Goal: Ask a question: Seek information or help from site administrators or community

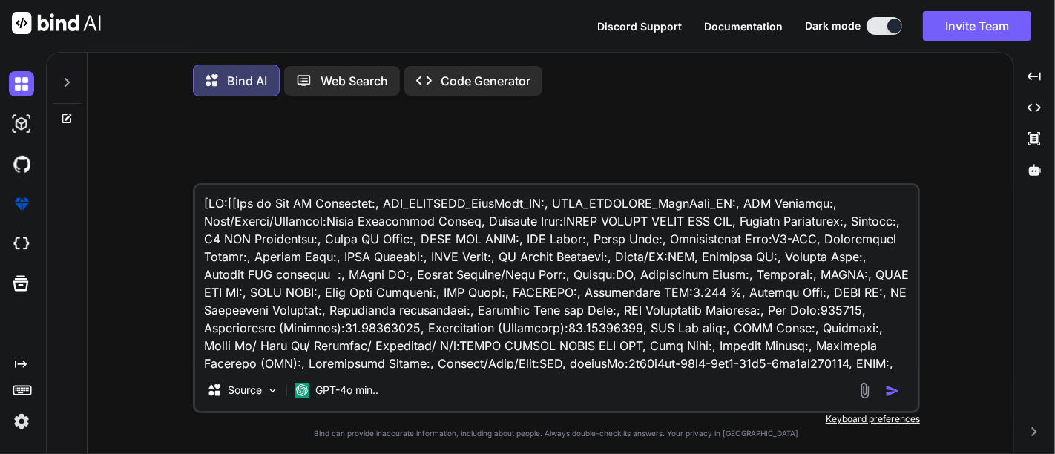
type textarea "x"
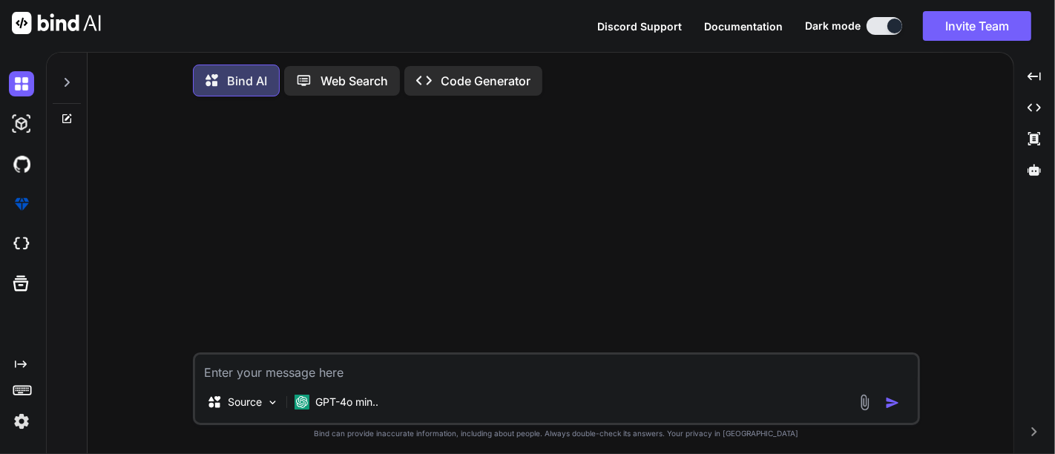
drag, startPoint x: 82, startPoint y: 71, endPoint x: 69, endPoint y: 78, distance: 14.3
click at [69, 78] on div at bounding box center [67, 89] width 40 height 72
click at [69, 78] on icon at bounding box center [67, 82] width 12 height 12
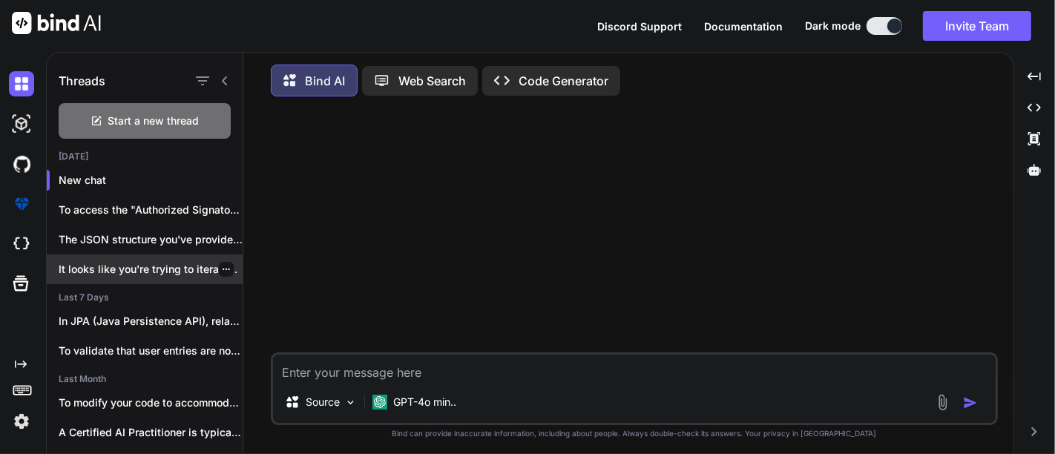
click at [156, 264] on p "It looks like you're trying to iterate..." at bounding box center [151, 269] width 184 height 15
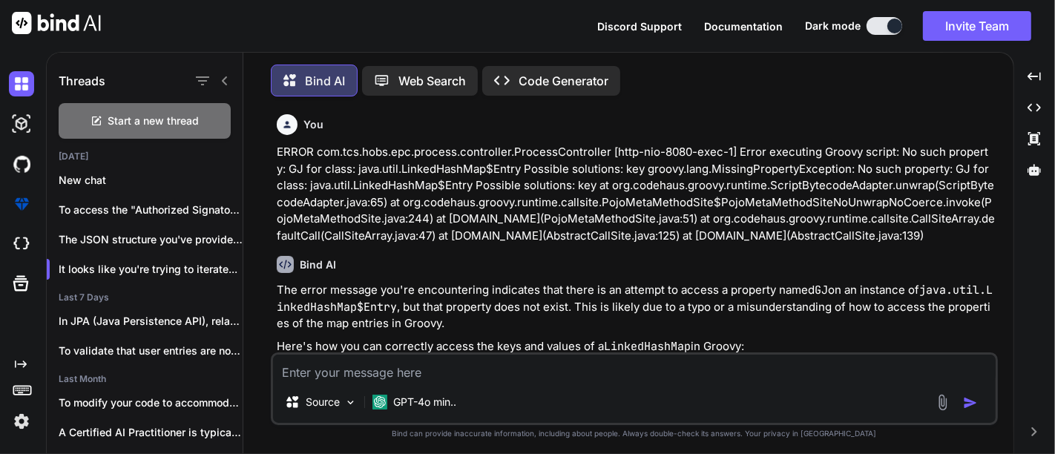
type textarea "x"
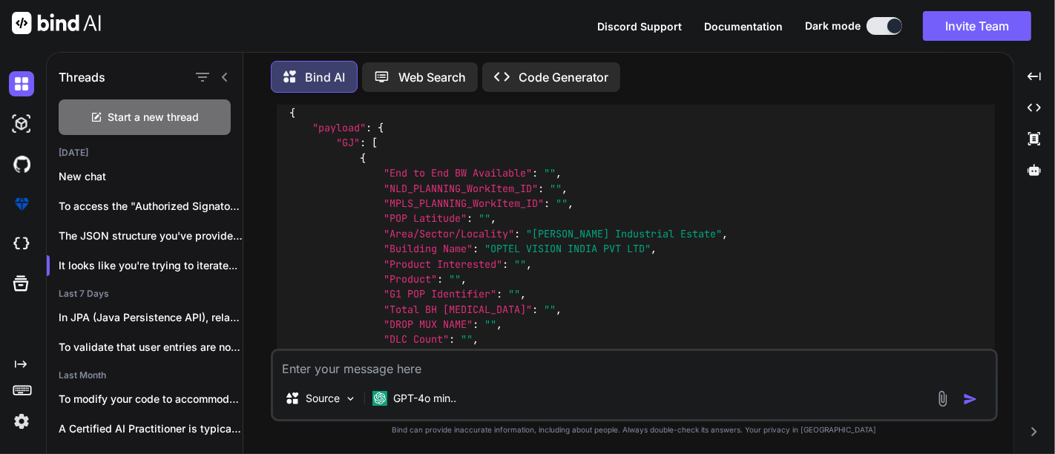
scroll to position [2269, 0]
click at [146, 105] on div "Start a new thread" at bounding box center [145, 117] width 172 height 36
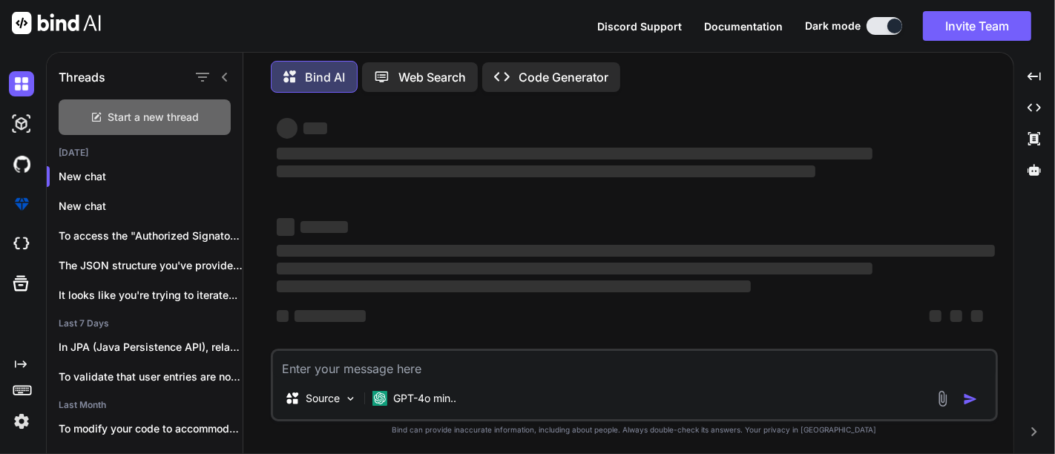
scroll to position [19, 0]
paste textarea ""payload": [ { "GJ": [ { "End to End BW Available": "", "NLD_PLANNING_WorkItem_…"
click at [356, 369] on div "Source GPT-4o min.." at bounding box center [634, 385] width 727 height 73
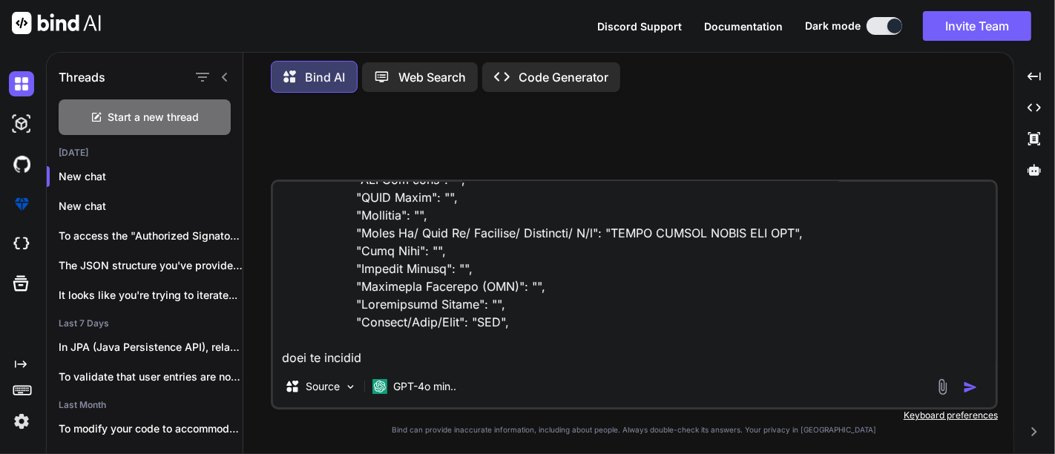
scroll to position [0, 0]
click at [344, 257] on textarea at bounding box center [634, 274] width 722 height 184
paste textarea "{ "uri": "/cafForm/6576/true", "payload": [ { "GJ": [ { "End to End BW Availabl…"
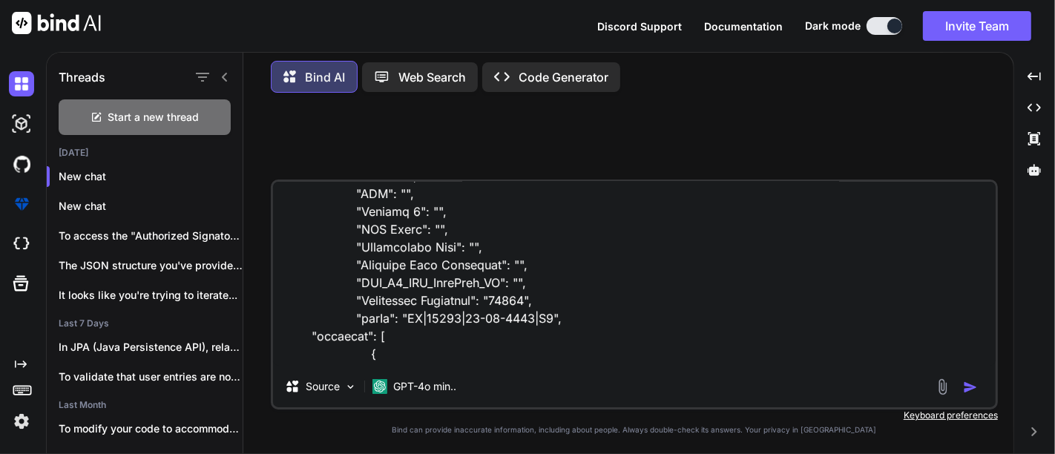
scroll to position [1084, 0]
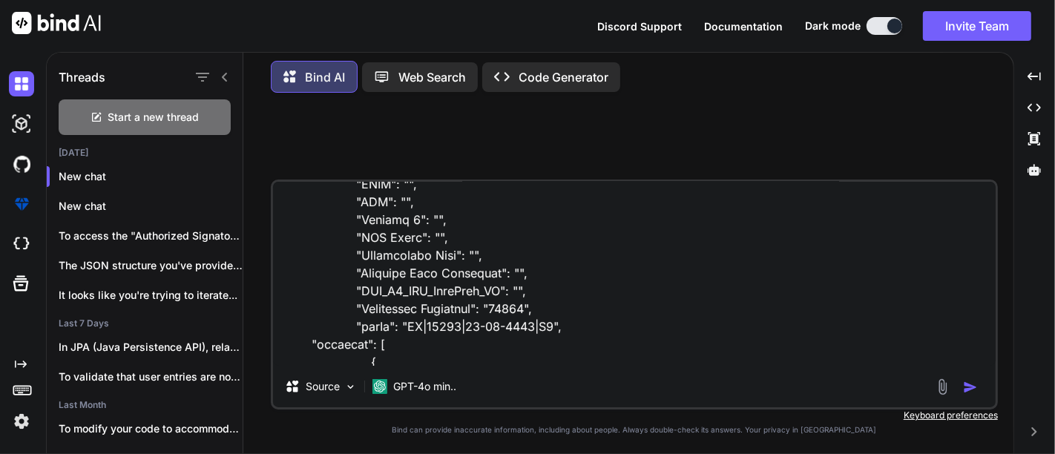
click at [374, 319] on textarea at bounding box center [634, 274] width 722 height 184
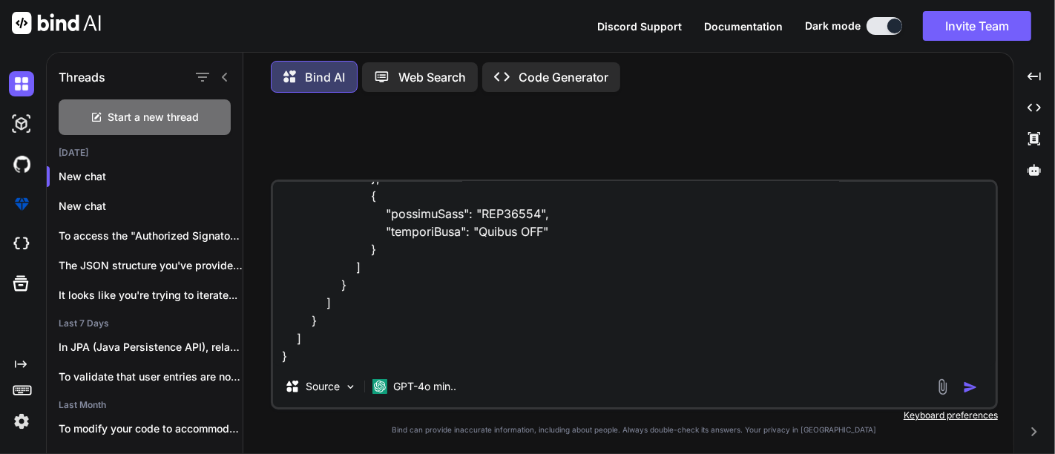
scroll to position [6818, 0]
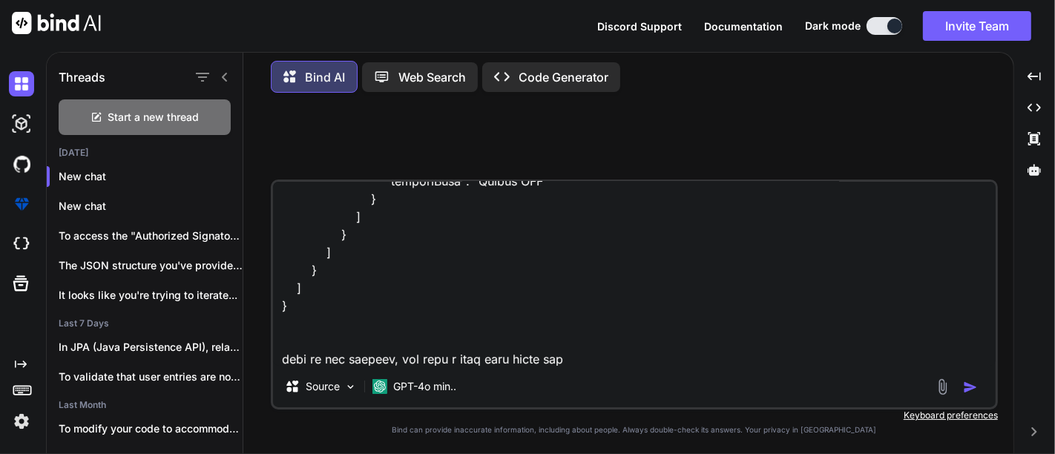
click at [575, 365] on textarea at bounding box center [634, 274] width 722 height 184
paste textarea ""cafId": "GJ|14444|[DATE]|V1","
click at [630, 342] on textarea at bounding box center [634, 274] width 722 height 184
click at [799, 338] on textarea at bounding box center [634, 274] width 722 height 184
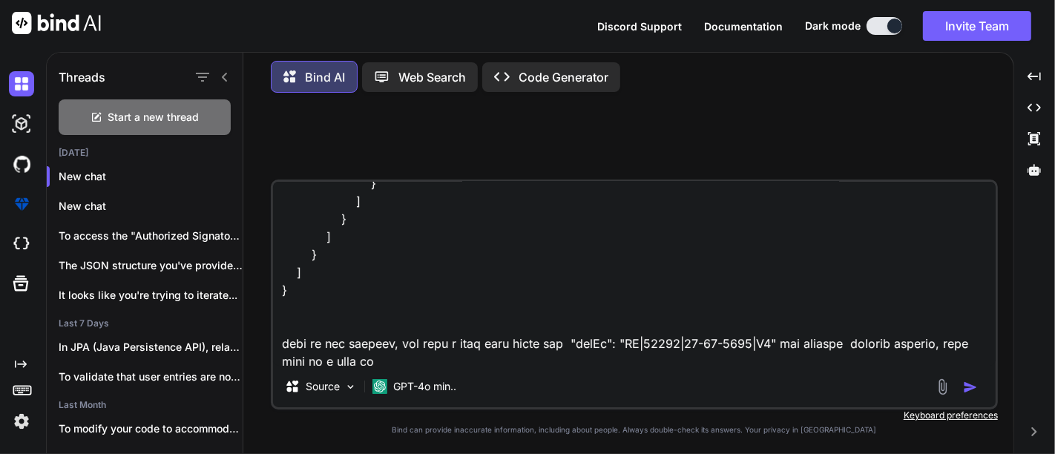
click at [564, 344] on textarea at bounding box center [634, 274] width 722 height 184
paste textarea ""cafId": "MH|14445|[DATE]|V1","
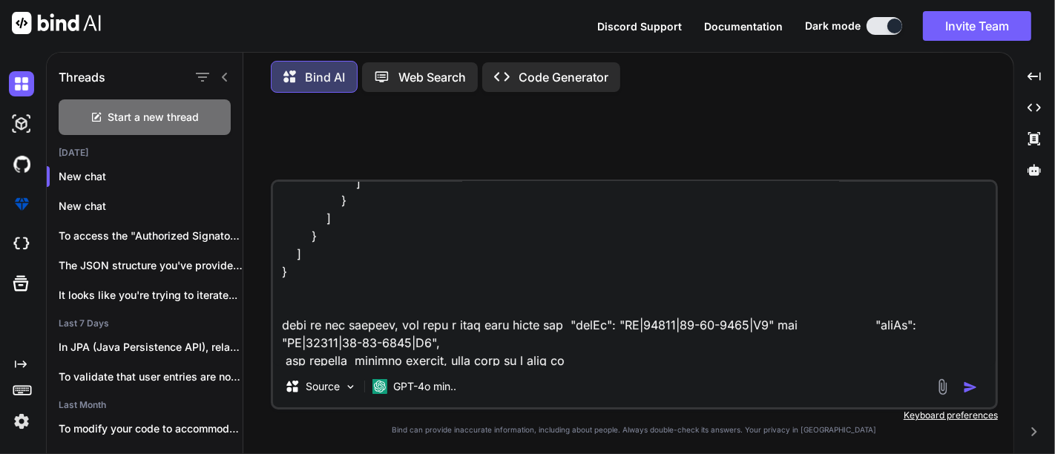
click at [862, 324] on textarea at bounding box center [634, 274] width 722 height 184
click at [296, 357] on textarea at bounding box center [634, 274] width 722 height 184
click at [329, 367] on div "Source GPT-4o min.." at bounding box center [634, 294] width 727 height 230
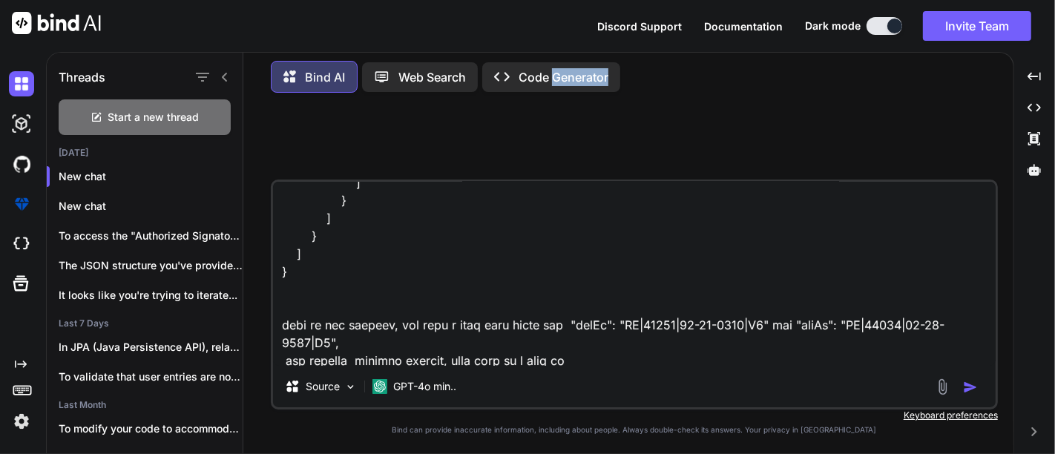
click at [329, 367] on div "Source GPT-4o min.." at bounding box center [634, 294] width 727 height 230
click at [332, 365] on textarea at bounding box center [634, 274] width 722 height 184
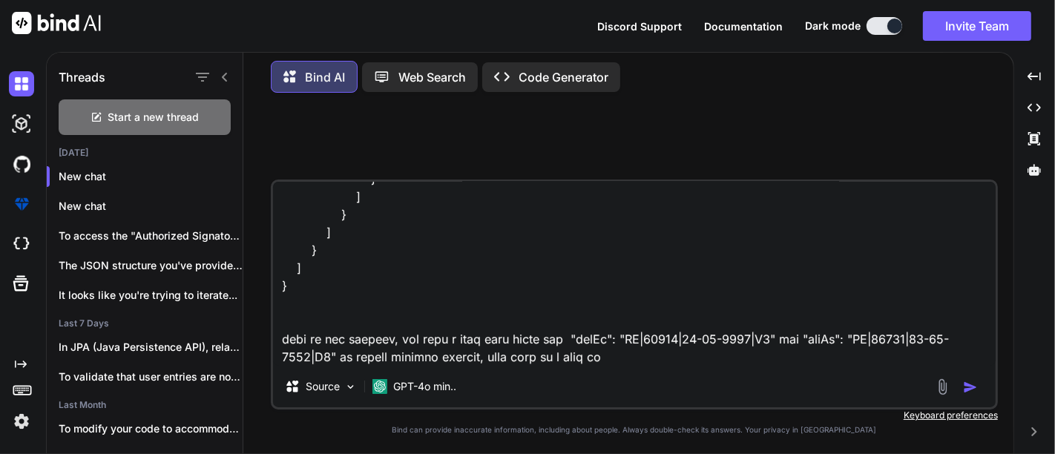
click at [403, 346] on textarea at bounding box center [634, 274] width 722 height 184
click at [592, 341] on textarea at bounding box center [634, 274] width 722 height 184
type textarea "{ "uri": "/cafForm/6576/true", "payload": [ { "GJ": [ { "End to End BW Availabl…"
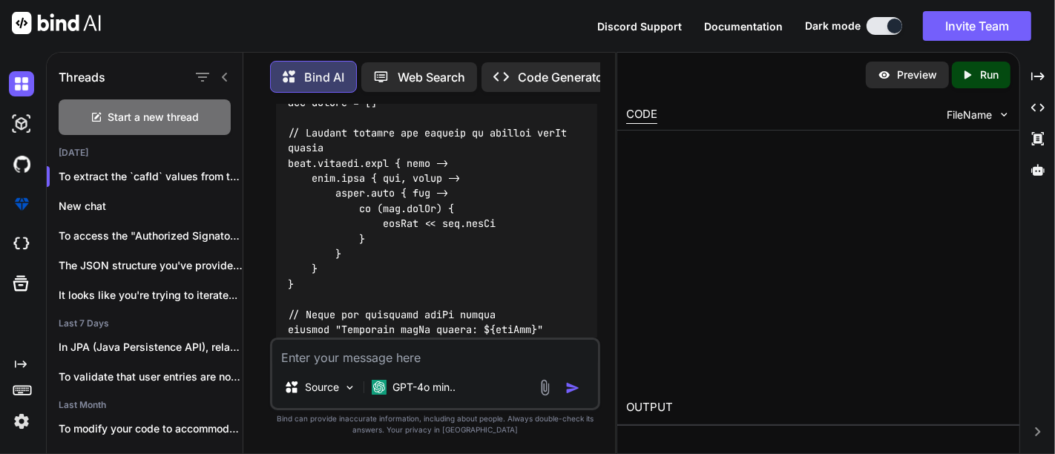
scroll to position [3362, 0]
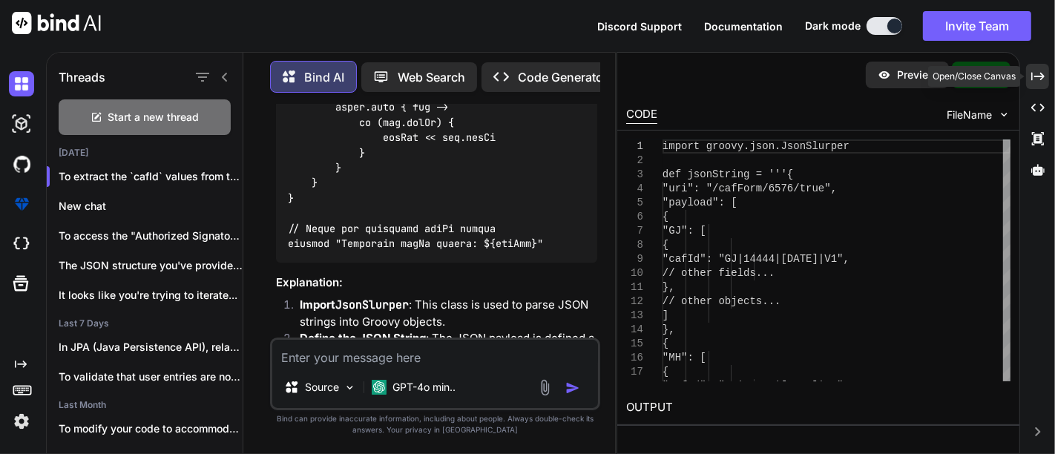
click at [1039, 85] on div "Created with Pixso." at bounding box center [1037, 76] width 23 height 25
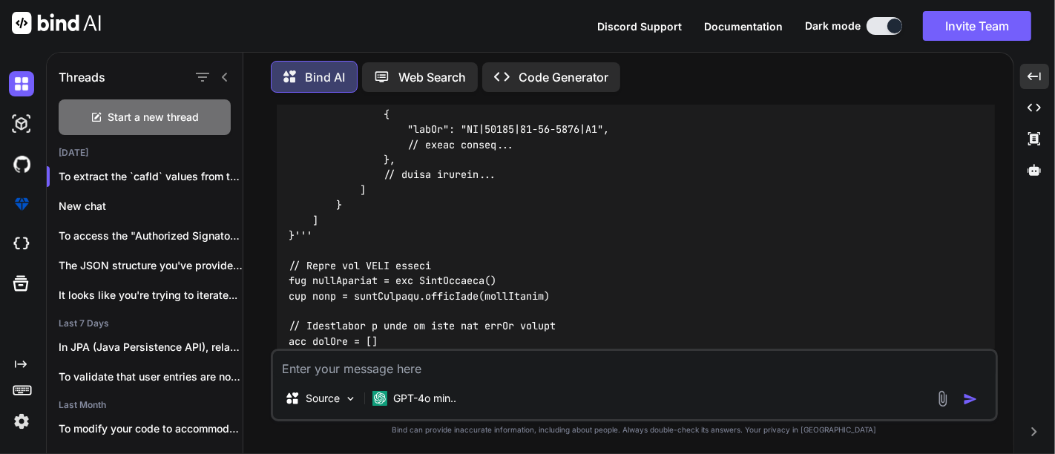
scroll to position [1544, 0]
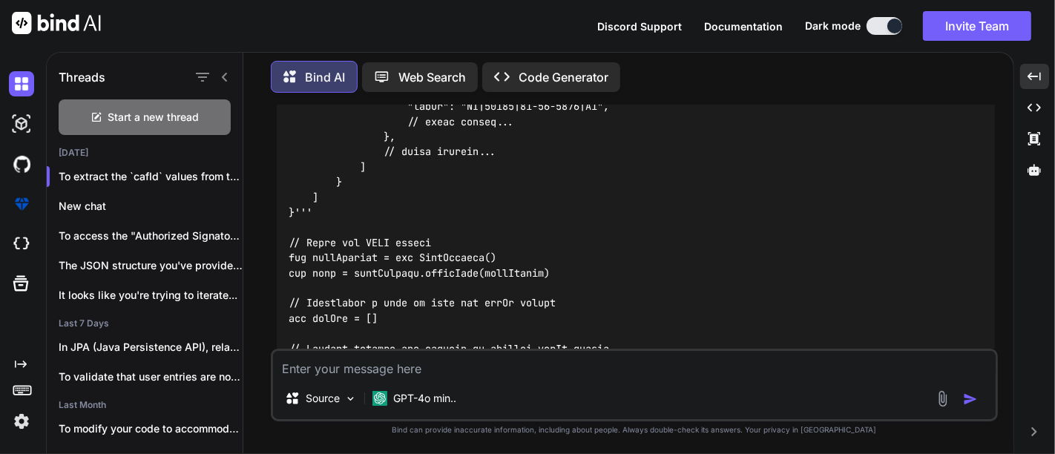
click at [341, 255] on code at bounding box center [448, 190] width 320 height 696
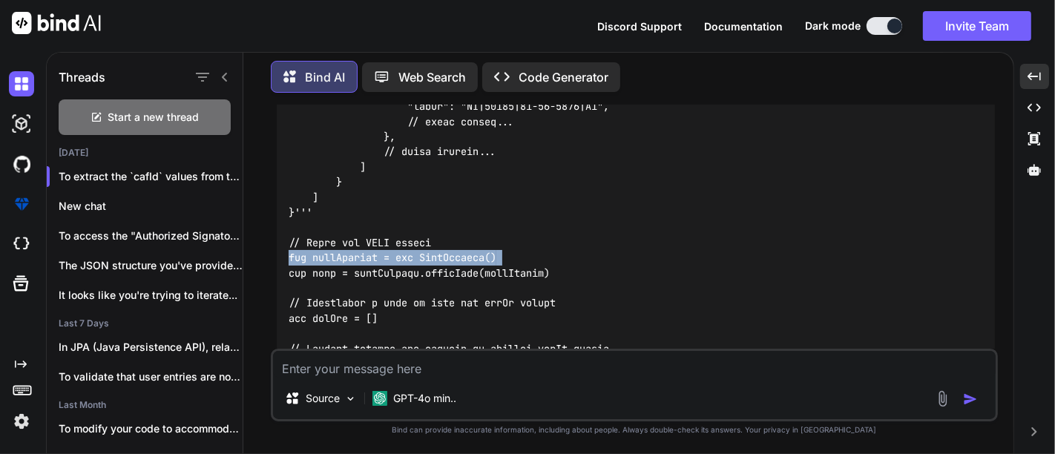
click at [341, 255] on code at bounding box center [448, 190] width 320 height 696
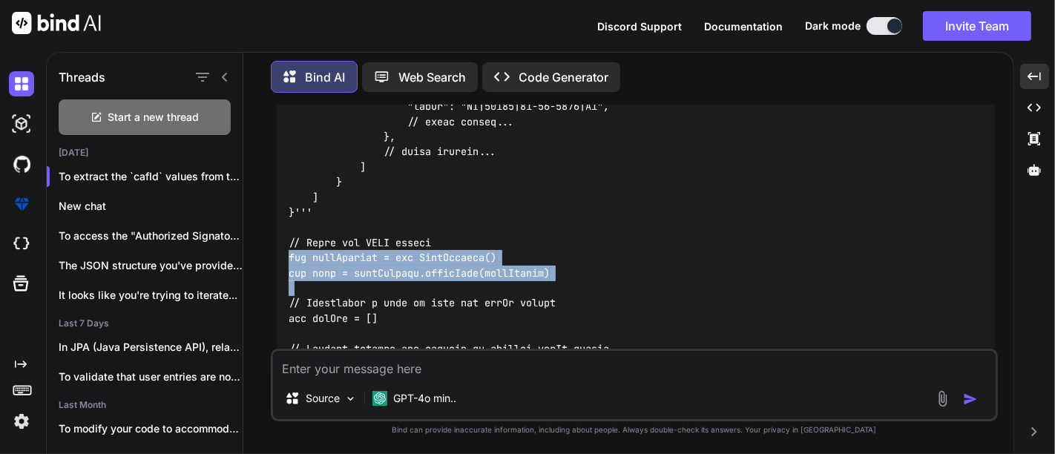
click at [591, 280] on div at bounding box center [636, 189] width 718 height 719
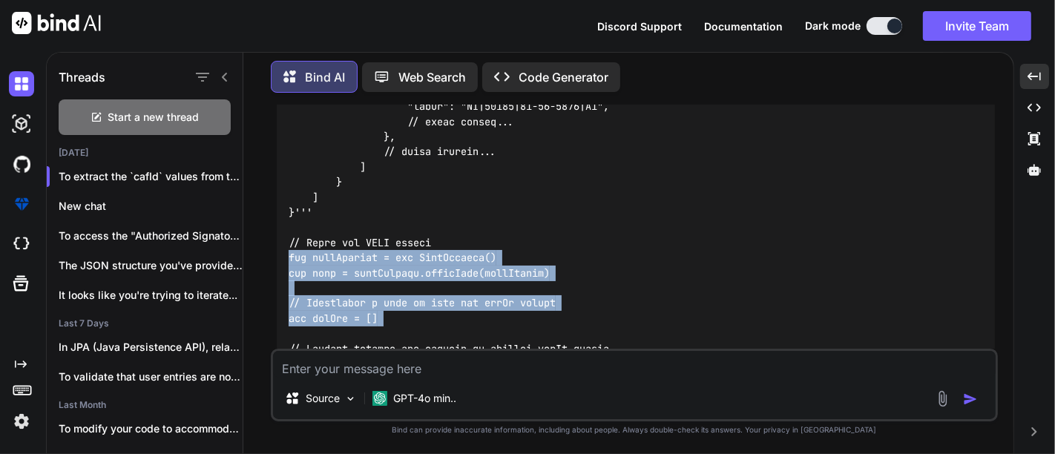
click at [436, 314] on div at bounding box center [636, 189] width 718 height 719
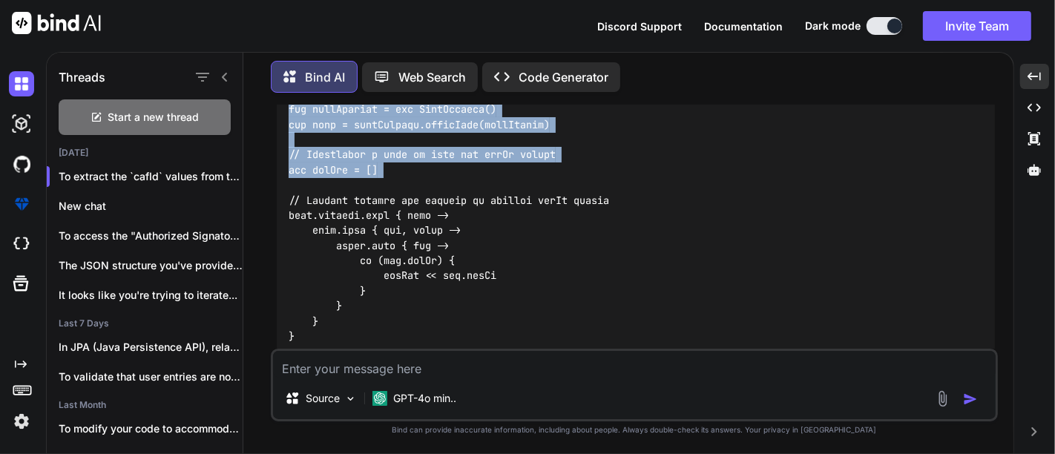
scroll to position [1698, 0]
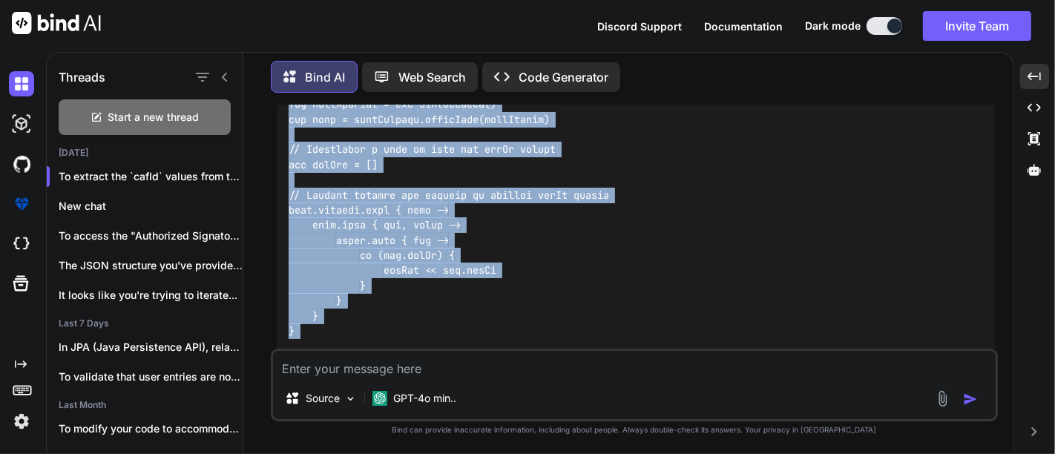
click at [381, 332] on div at bounding box center [636, 36] width 718 height 719
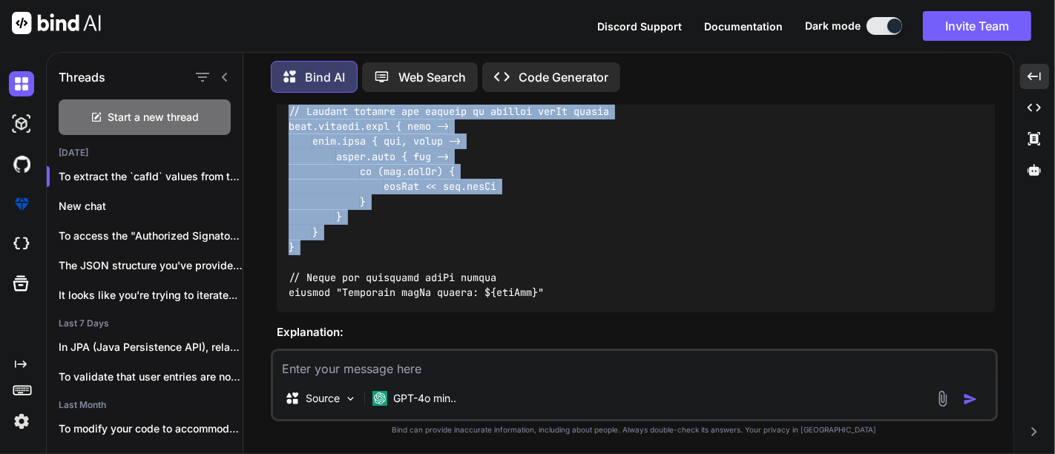
scroll to position [1790, 0]
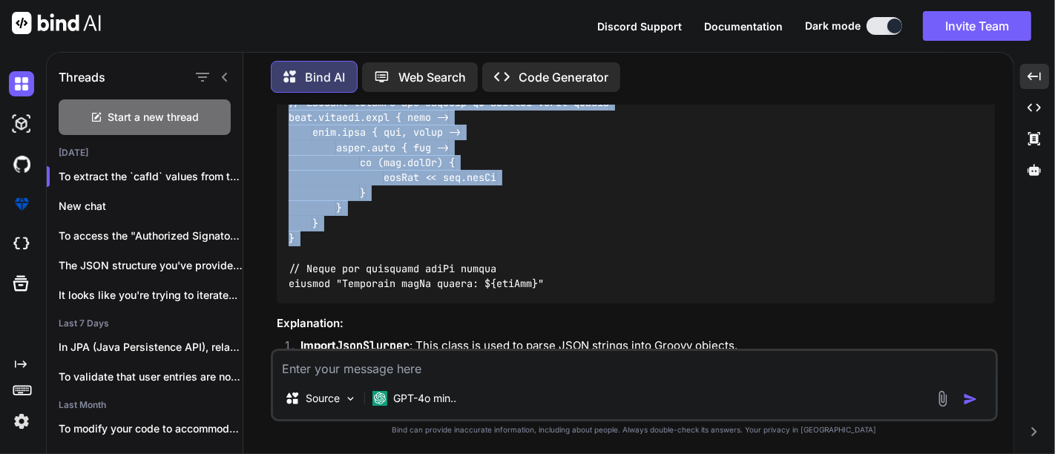
copy code "def jsonSlurper = new JsonSlurper() def json = jsonSlurper.parseText(jsonString…"
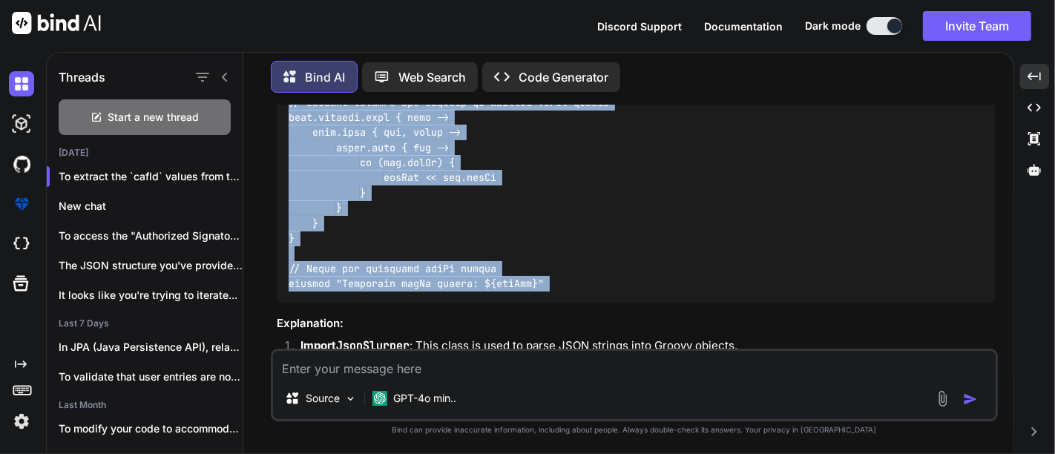
copy div "def jsonSlurper = new JsonSlurper() def json = jsonSlurper.parseText(jsonString…"
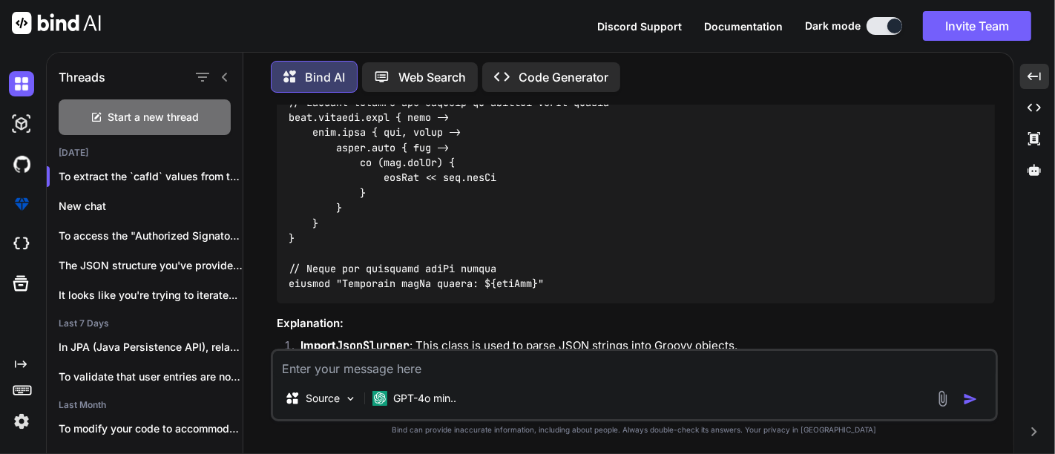
paste textarea "def jsonSlurper = new JsonSlurper() def payloadStr = payload instanceof String …"
click at [476, 370] on div "Source GPT-4o min.." at bounding box center [634, 385] width 727 height 73
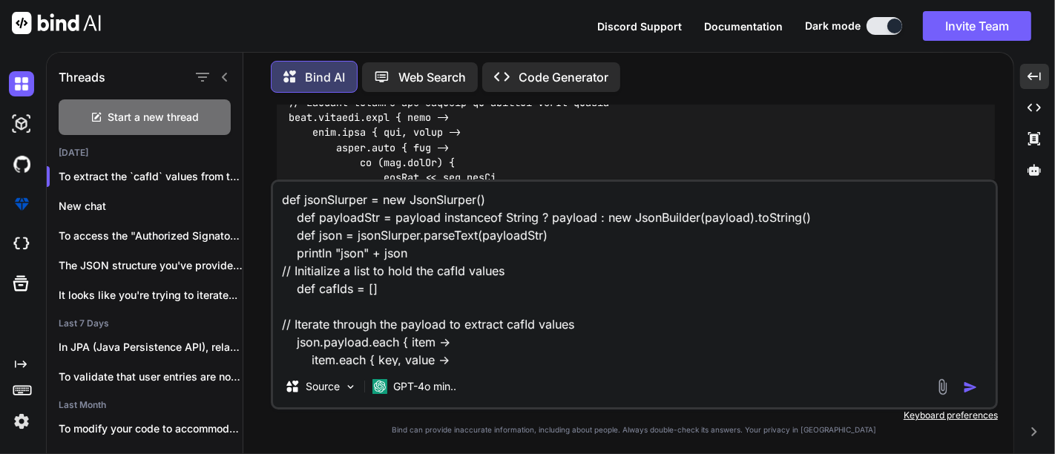
scroll to position [125, 0]
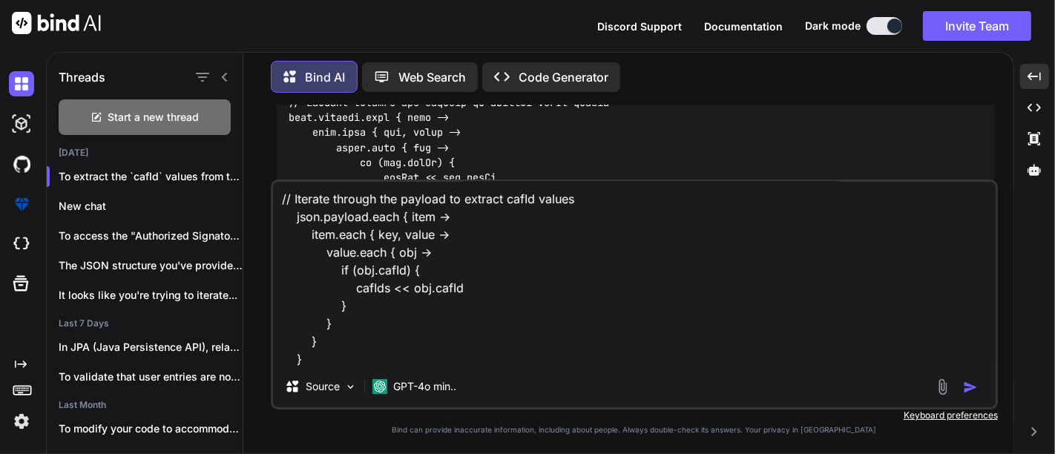
click at [354, 345] on textarea "def jsonSlurper = new JsonSlurper() def payloadStr = payload instanceof String …" at bounding box center [634, 274] width 722 height 184
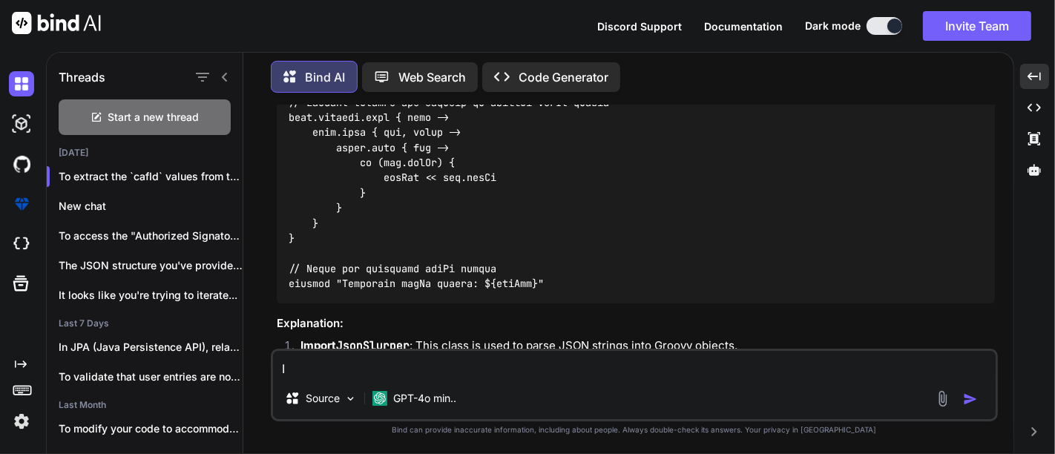
scroll to position [0, 0]
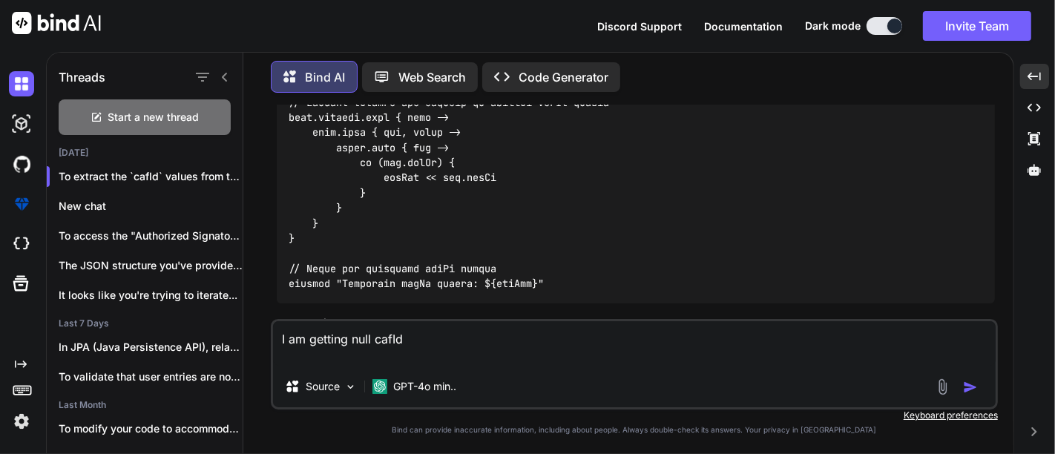
paste textarea "json[GJ:[[End to End BW Available:, NLD_PLANNING_WorkItem_ID:, MPLS_PLANNING_Wo…"
type textarea "I am getting null cafId json[GJ:[[End to End BW Available:, NLD_PLANNING_WorkIt…"
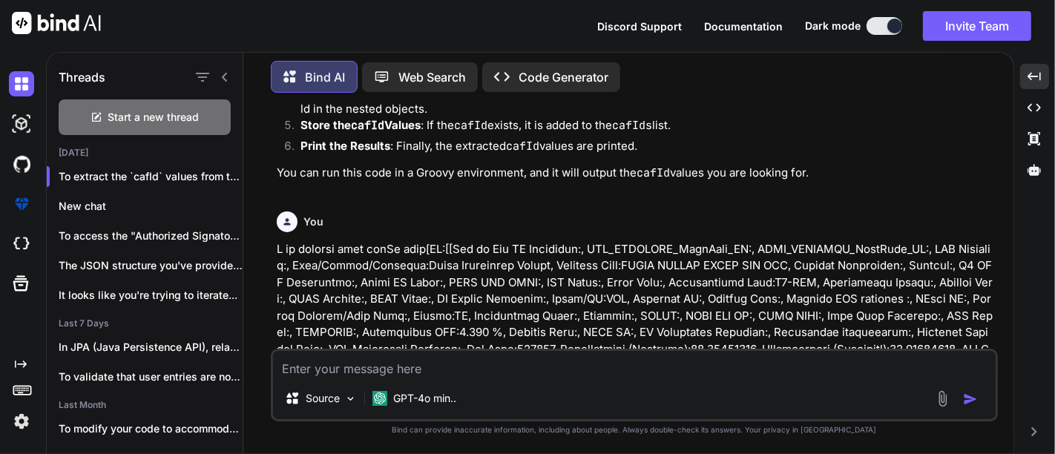
scroll to position [2682, 0]
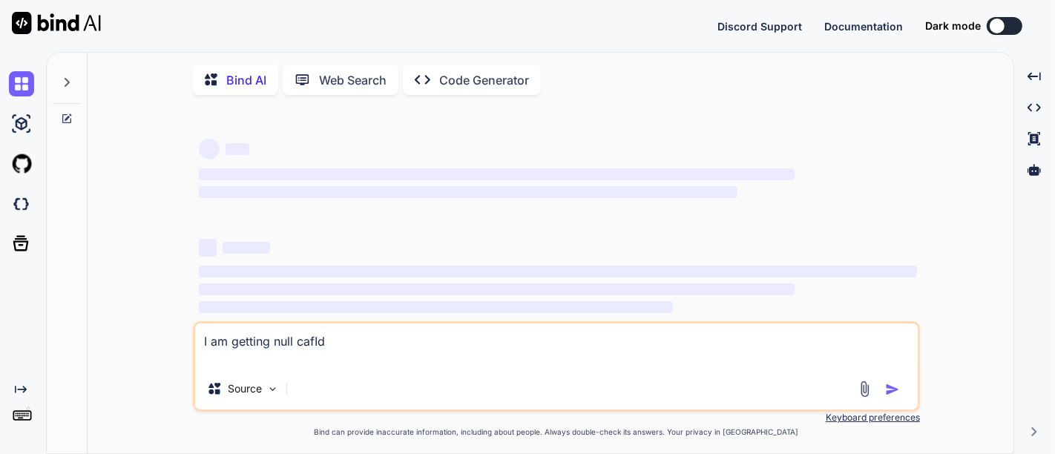
type textarea "x"
click at [328, 341] on textarea "I am getting null cafId" at bounding box center [556, 345] width 722 height 44
type textarea "x"
click at [328, 341] on textarea "I am getting null cafId" at bounding box center [556, 345] width 722 height 44
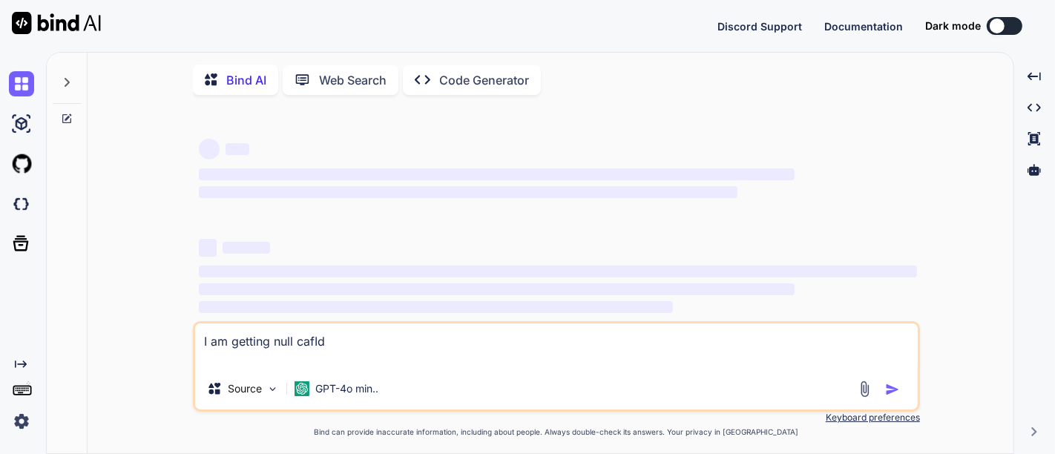
type textarea "json[GJ:[[End to End BW Available:, NLD_PLANNING_WorkItem_ID:, MPLS_PLANNING_Wo…"
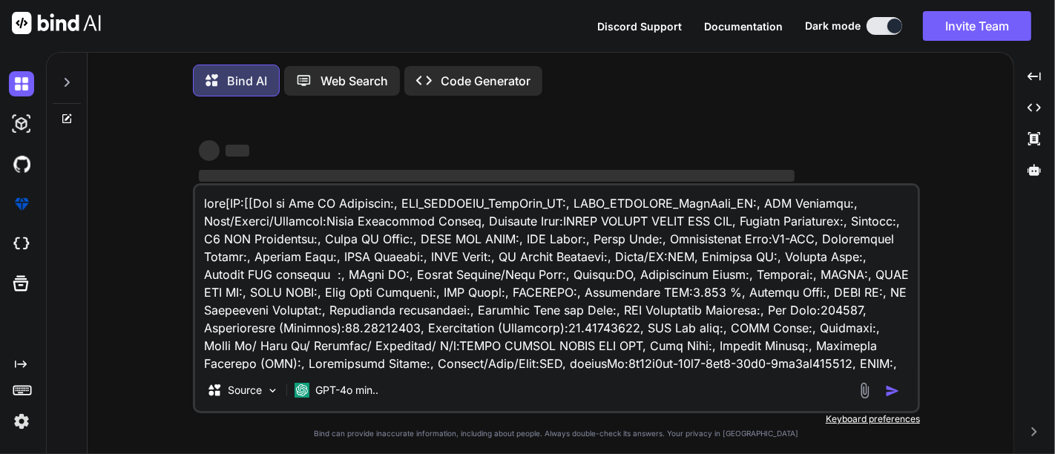
type textarea "x"
click at [205, 204] on textarea at bounding box center [556, 277] width 722 height 184
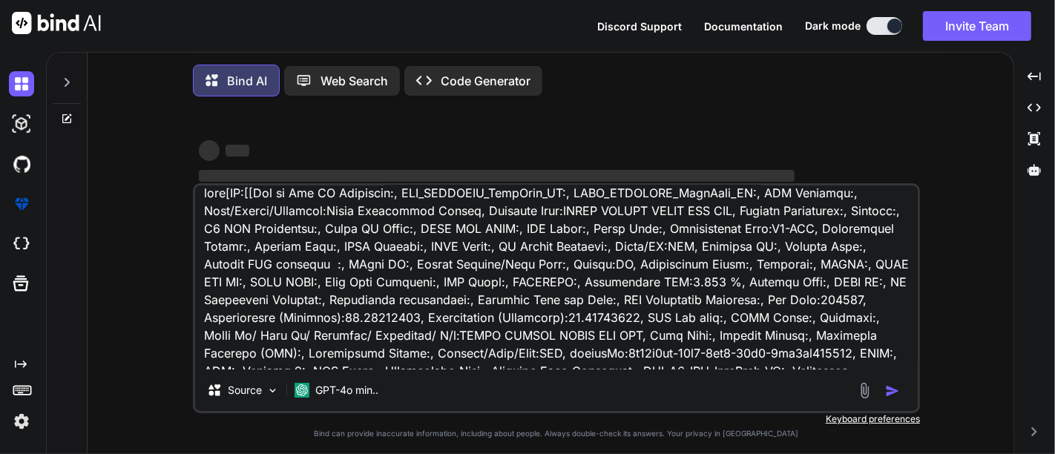
scroll to position [6, 0]
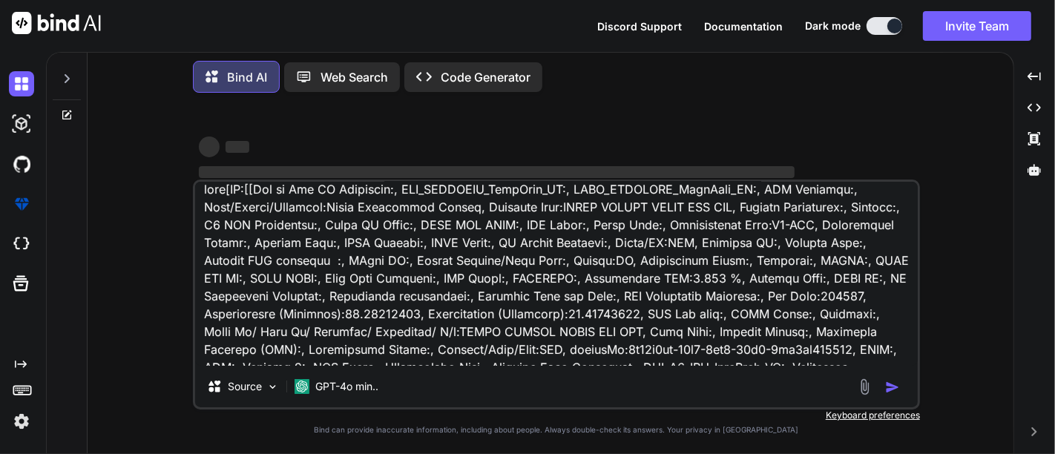
type textarea "json[GJ:[[End to End BW Available:, NLD_PLANNING_WorkItem_ID:, MPLS_PLANNING_Wo…"
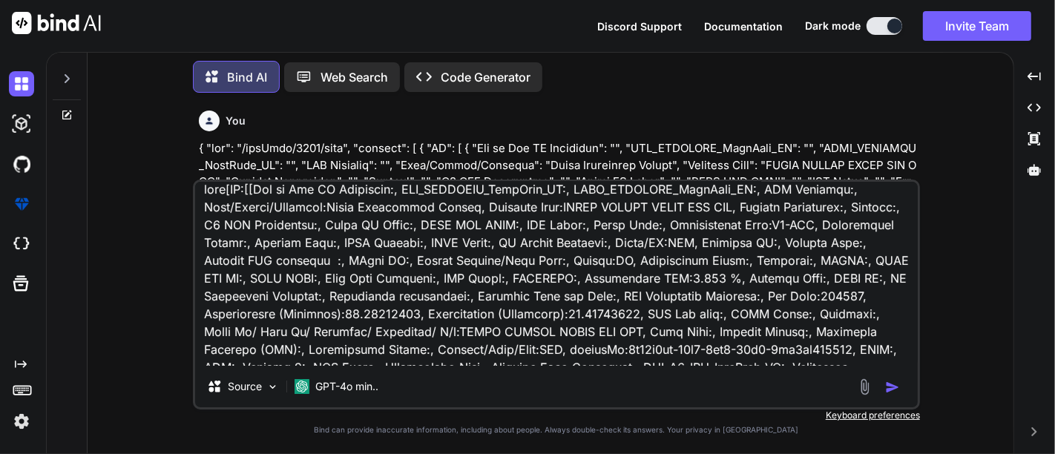
click at [277, 292] on textarea at bounding box center [556, 274] width 722 height 184
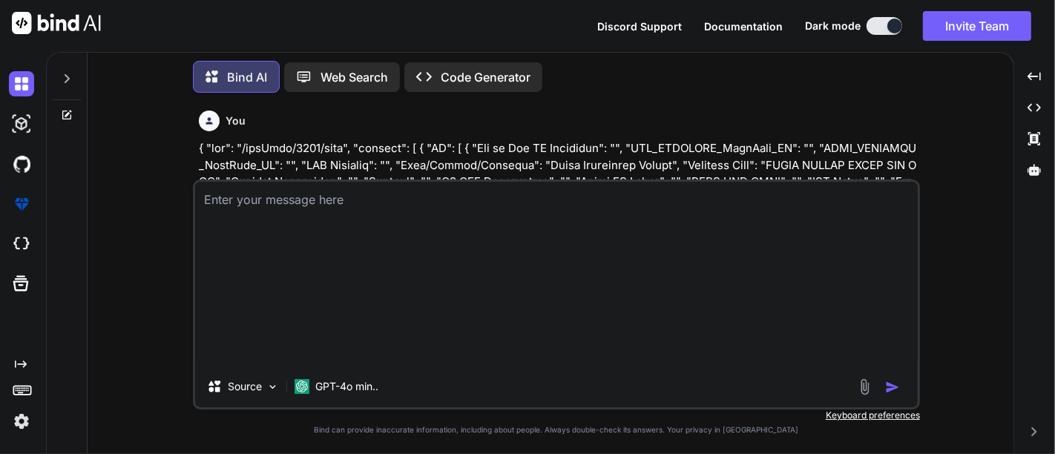
scroll to position [0, 0]
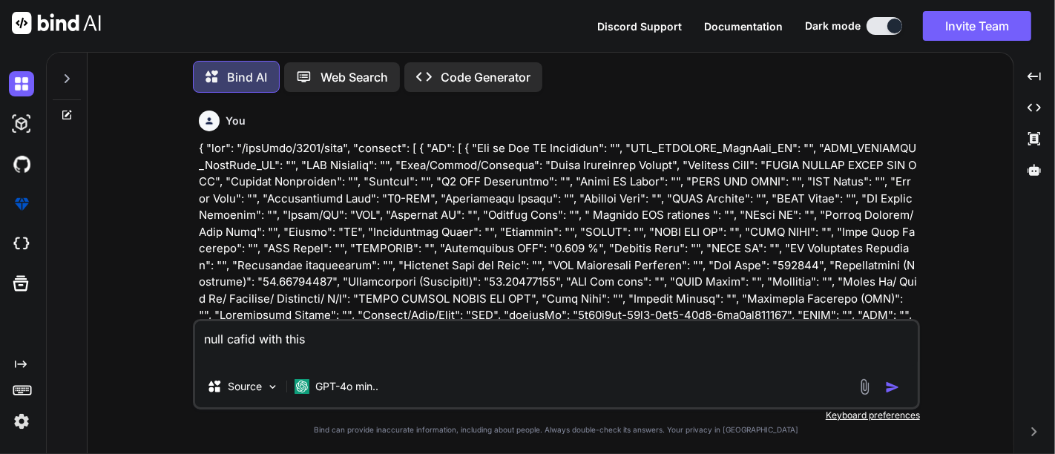
paste textarea "def jsonSlurper = new JsonSlurper() def payloadStr = payload instanceof String …"
type textarea "null cafid with this def jsonSlurper = new JsonSlurper() def payloadStr = paylo…"
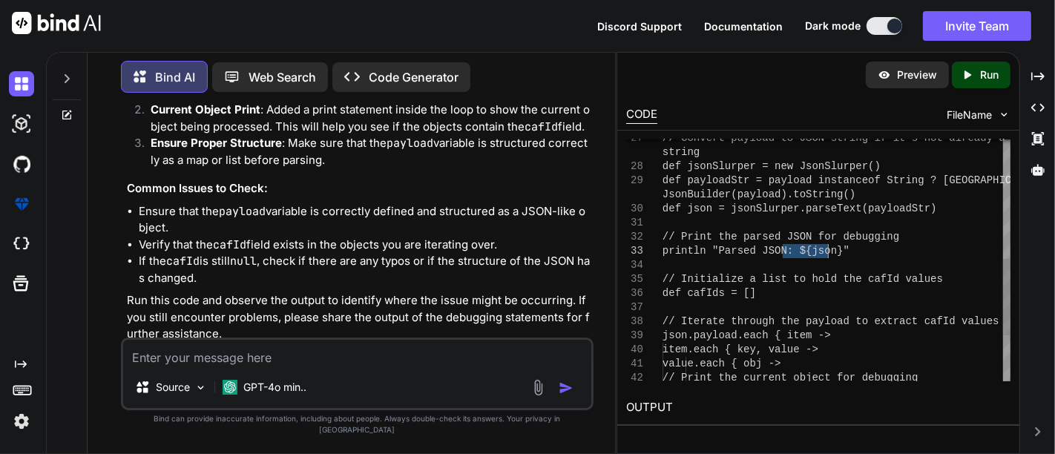
drag, startPoint x: 784, startPoint y: 253, endPoint x: 829, endPoint y: 256, distance: 45.3
click at [829, 256] on div "// Convert payload to JSON string if it's not alre ady a string def jsonSlurper…" at bounding box center [836, 145] width 348 height 761
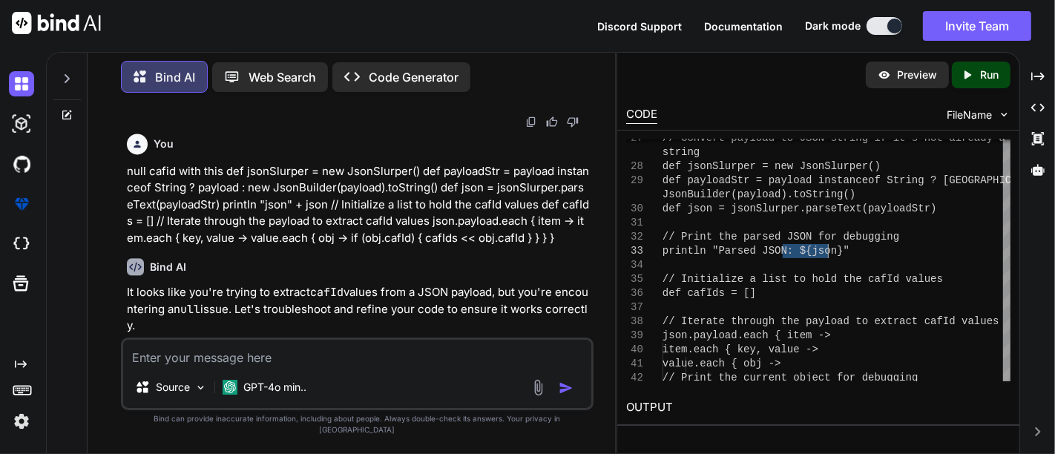
scroll to position [2743, 0]
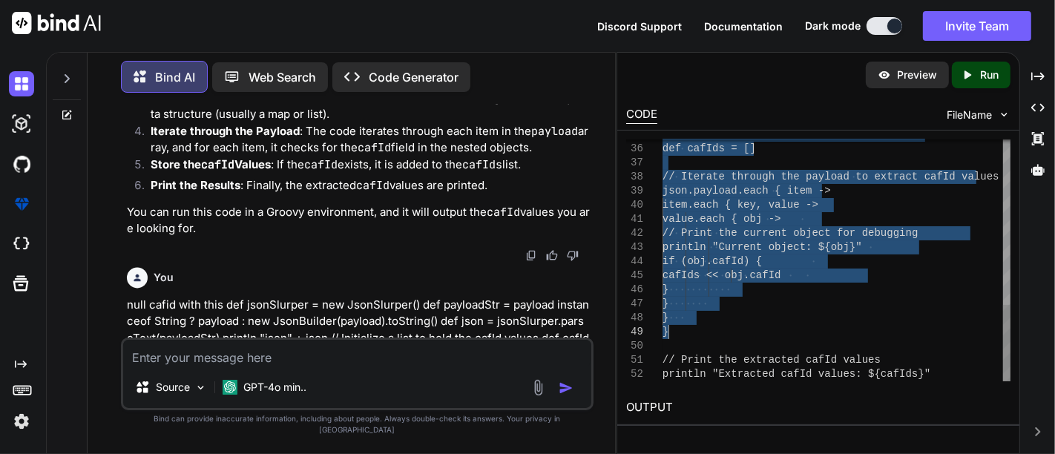
drag, startPoint x: 663, startPoint y: 168, endPoint x: 736, endPoint y: 325, distance: 172.5
type textarea "] ] ] ] ] // Convert payload to JSON string if it's not already a string def js…"
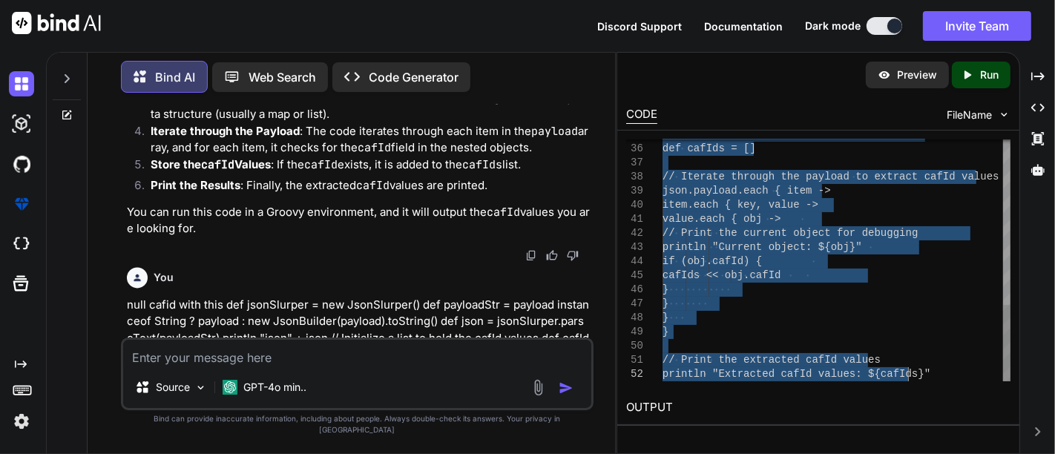
click at [919, 374] on div "// Initialize a list to hold the cafId values def cafIds = [] // Iterate throug…" at bounding box center [836, 0] width 348 height 761
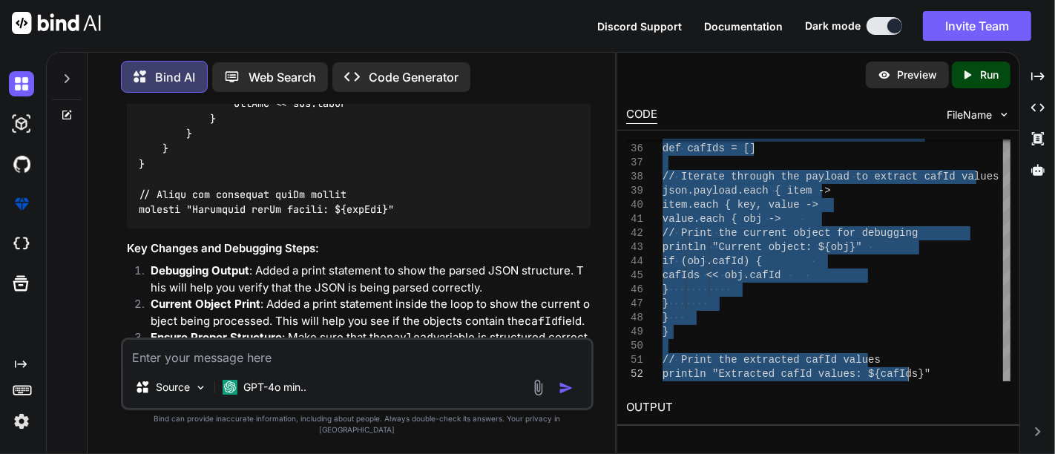
scroll to position [3902, 0]
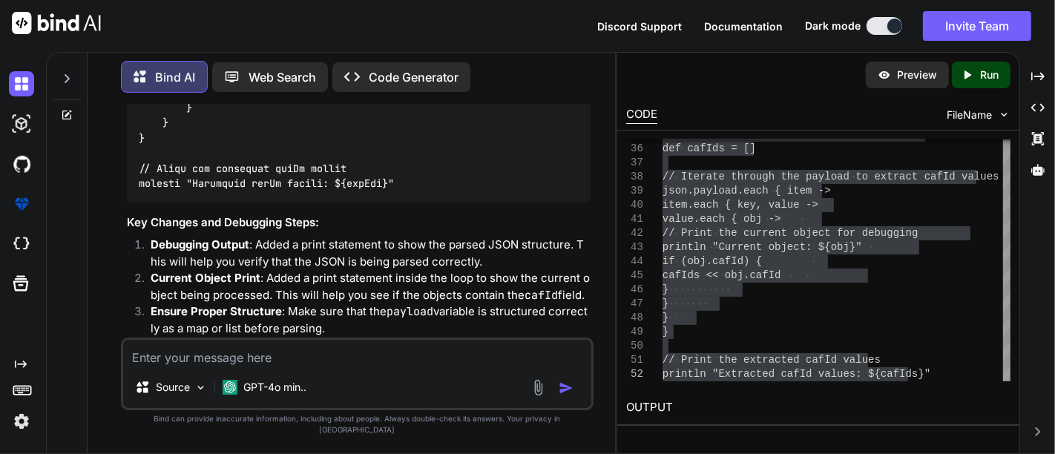
paste textarea "Parsed JSON: [GJ:[[End to End BW Available:, NLD_PLANNING_WorkItem_ID:, MPLS_PL…"
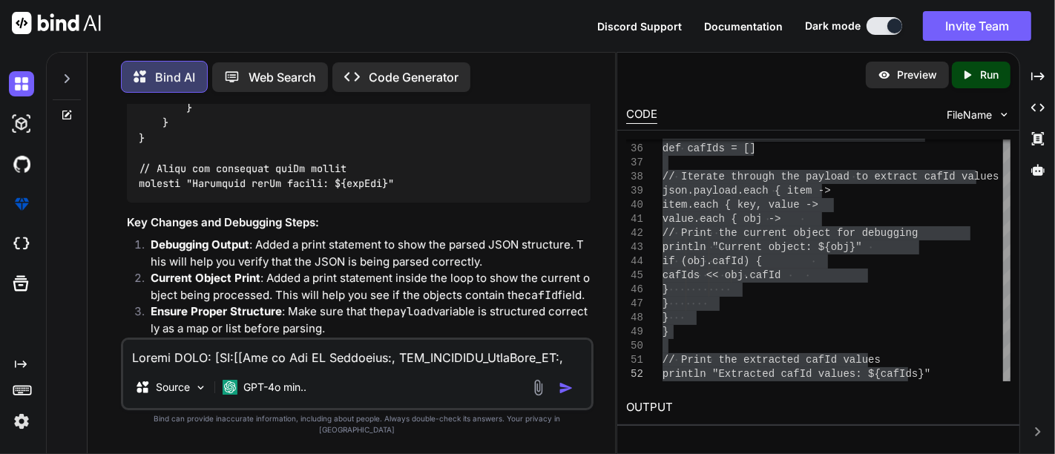
scroll to position [926, 0]
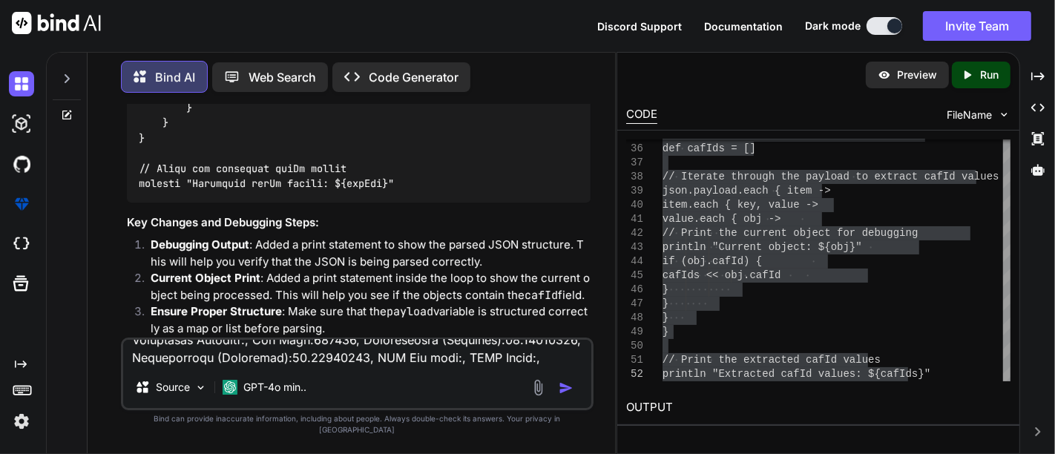
click at [245, 366] on textarea at bounding box center [357, 353] width 468 height 27
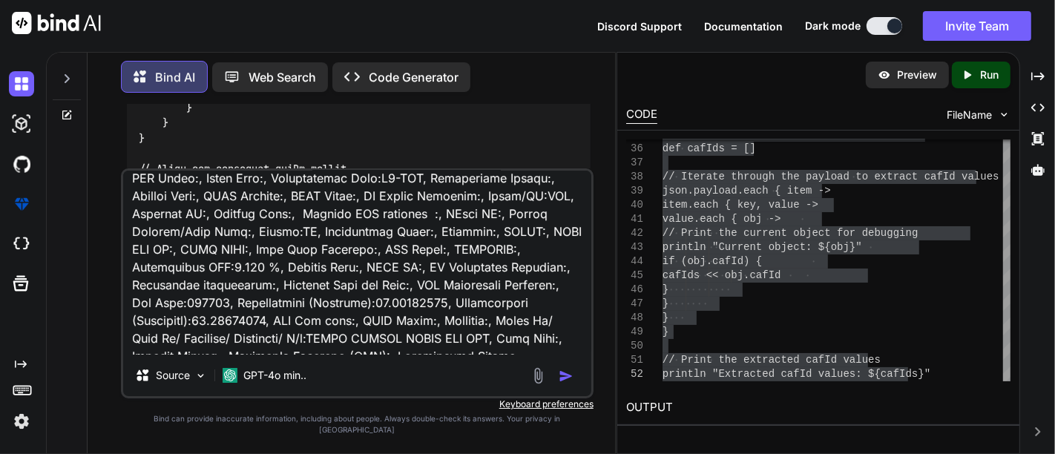
scroll to position [0, 0]
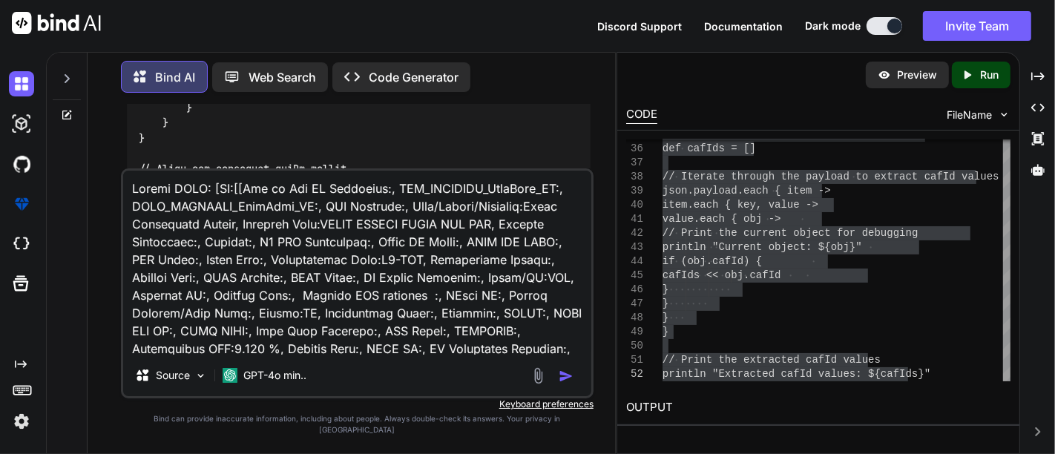
drag, startPoint x: 241, startPoint y: 200, endPoint x: 260, endPoint y: 277, distance: 78.8
click at [260, 277] on textarea at bounding box center [357, 263] width 468 height 184
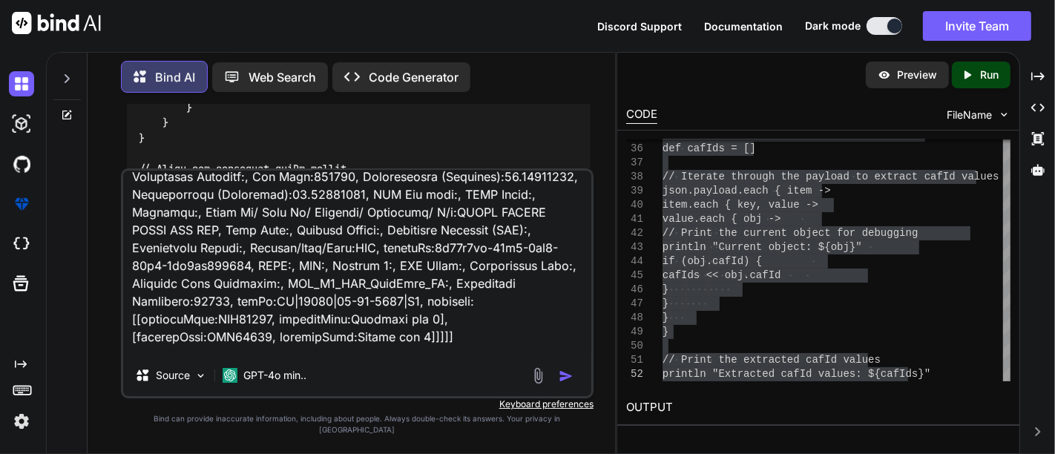
scroll to position [963, 0]
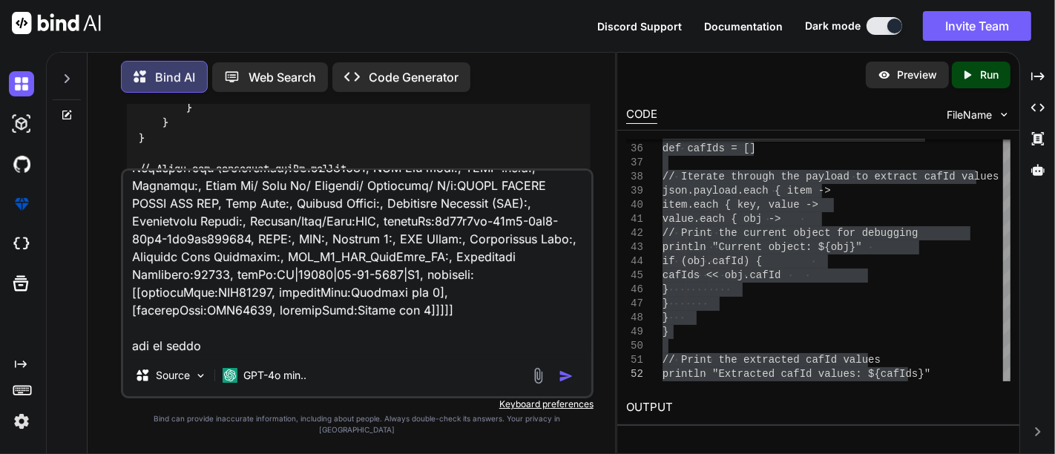
click at [292, 354] on textarea at bounding box center [357, 263] width 468 height 184
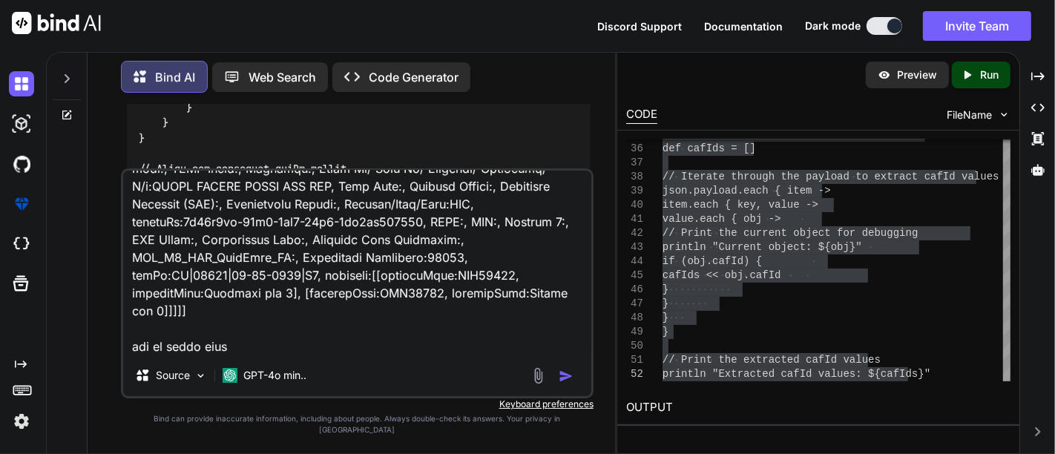
paste textarea "[End to End BW Available:, NLD_PLANNING_WorkItem_ID:, MPLS_PLANNING_WorkItem_ID…"
type textarea "Parsed JSON: [GJ:[[End to End BW Available:, NLD_PLANNING_WorkItem_ID:, MPLS_PL…"
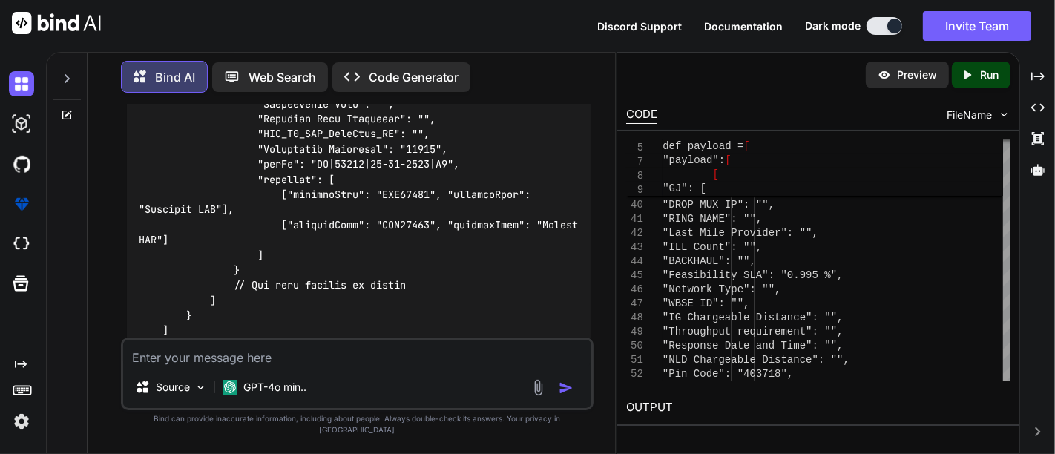
scroll to position [8120, 0]
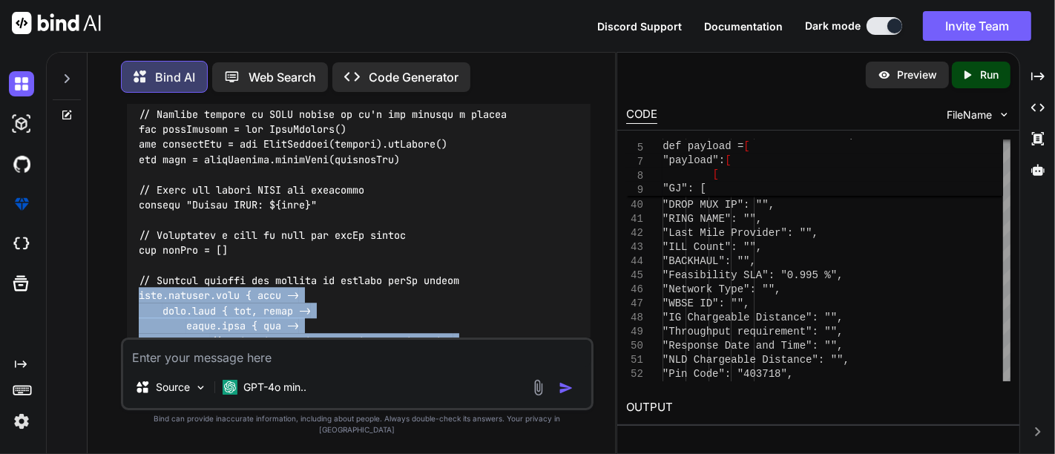
drag, startPoint x: 415, startPoint y: 184, endPoint x: 134, endPoint y: 165, distance: 280.9
copy code "json.payload.each { item -> item.each { key, value -> value.each { obj -> // Pr…"
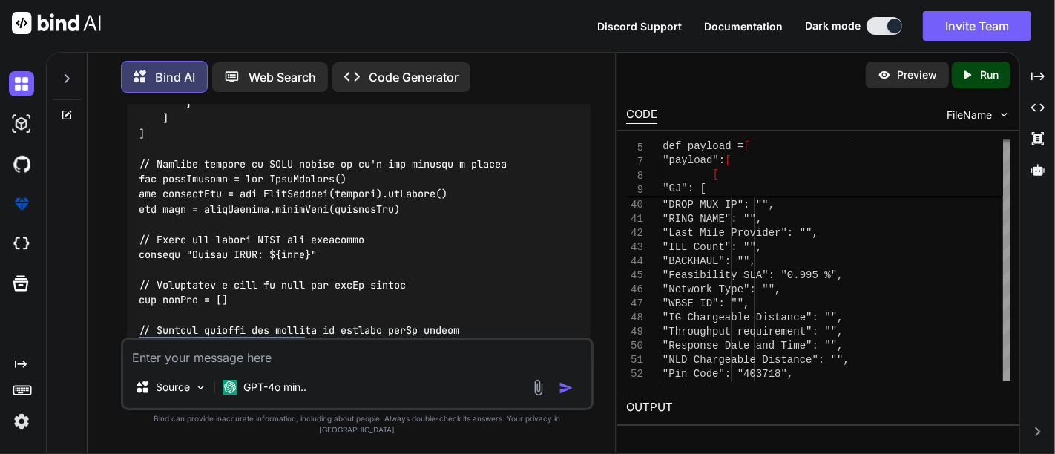
scroll to position [8087, 0]
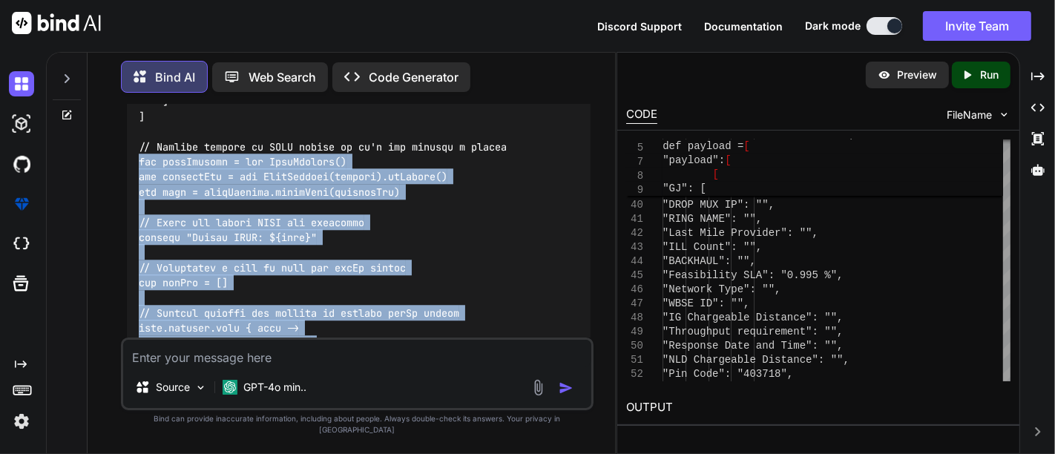
copy code "def jsonSlurper = new JsonSlurper() def payloadStr = new JsonBuilder(payload).t…"
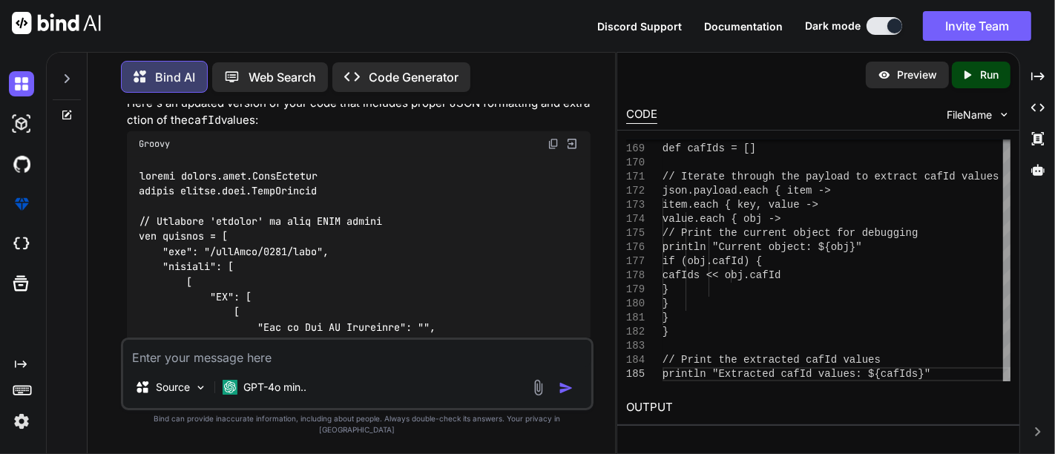
scroll to position [5553, 0]
